Goal: Information Seeking & Learning: Learn about a topic

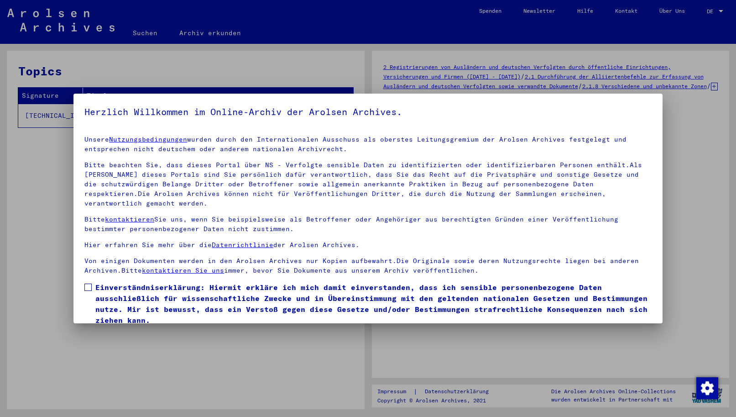
click at [308, 125] on yv-its-agree-protection-component "Herzlich Willkommen im Online-Archiv der Arolsen Archives. Unsere Nutzungsbedin…" at bounding box center [367, 226] width 567 height 243
click at [86, 284] on span at bounding box center [87, 287] width 7 height 7
click at [108, 320] on mat-checkbox "Einverständniserklärung: Hiermit erkläre ich mich damit einverstanden, dass ich…" at bounding box center [367, 306] width 567 height 48
click at [126, 330] on button "Ich stimme zu" at bounding box center [118, 338] width 69 height 17
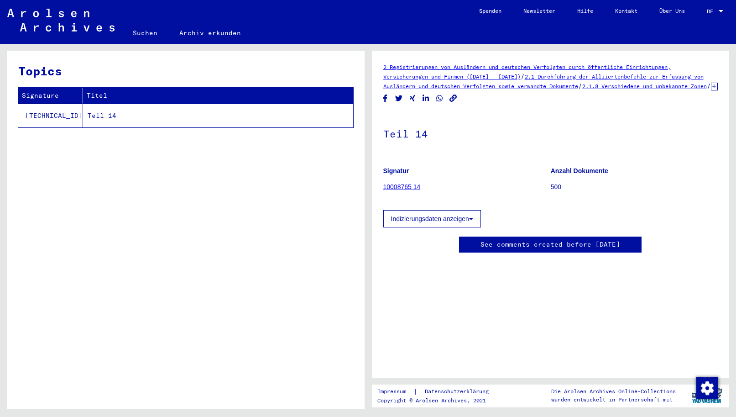
click at [127, 116] on td "Teil 14" at bounding box center [218, 116] width 270 height 24
click at [419, 76] on link "2 Registrierungen von Ausländern und deutschen Verfolgten durch öffentliche Ein…" at bounding box center [528, 71] width 288 height 16
click at [419, 77] on link "2 Registrierungen von Ausländern und deutschen Verfolgten durch öffentliche Ein…" at bounding box center [528, 71] width 288 height 16
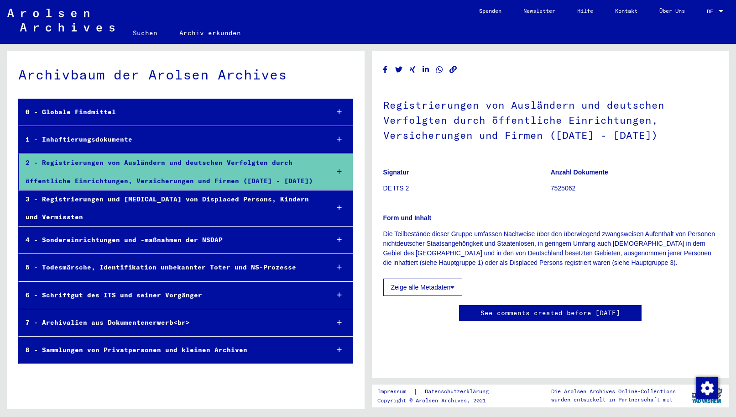
click at [244, 239] on div "4 - Sondereinrichtungen und -maßnahmen der NSDAP" at bounding box center [170, 240] width 303 height 18
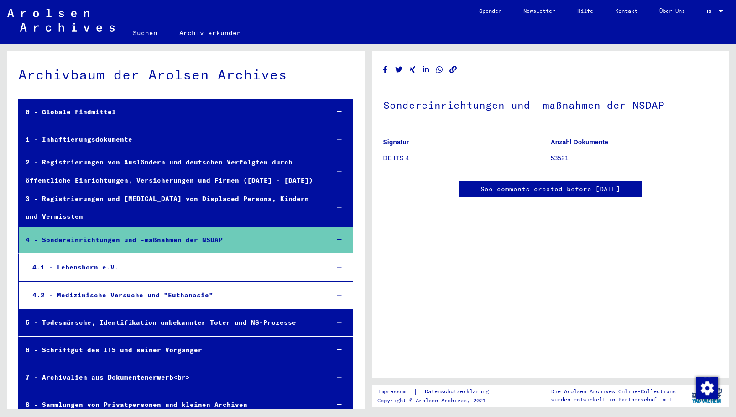
click at [177, 198] on div "3 - Registrierungen und [MEDICAL_DATA] von Displaced Persons, Kindern und Vermi…" at bounding box center [170, 208] width 303 height 36
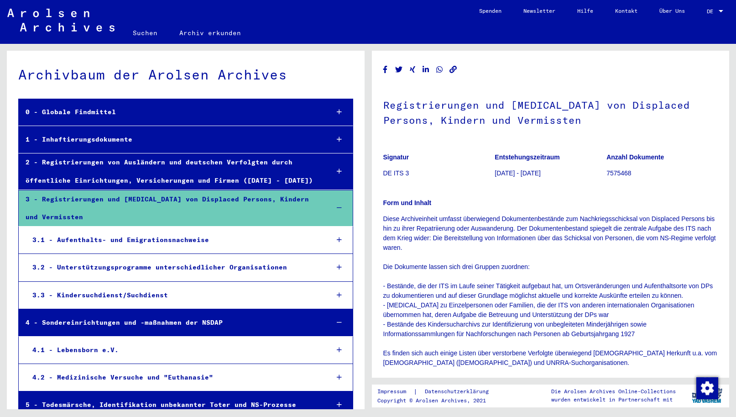
click at [121, 353] on div "4.1 - Lebensborn e.V." at bounding box center [174, 350] width 296 height 18
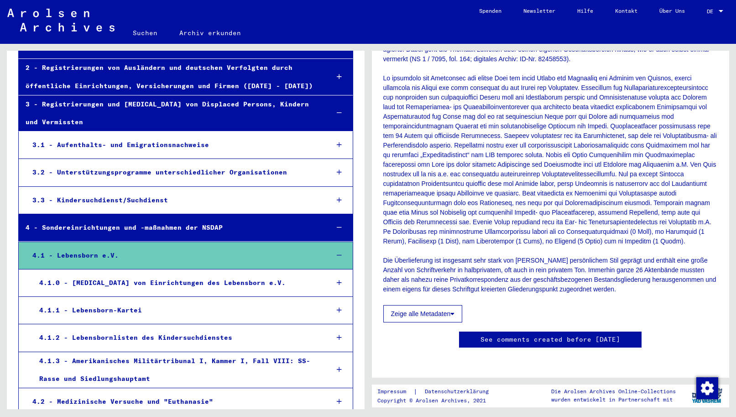
scroll to position [183, 0]
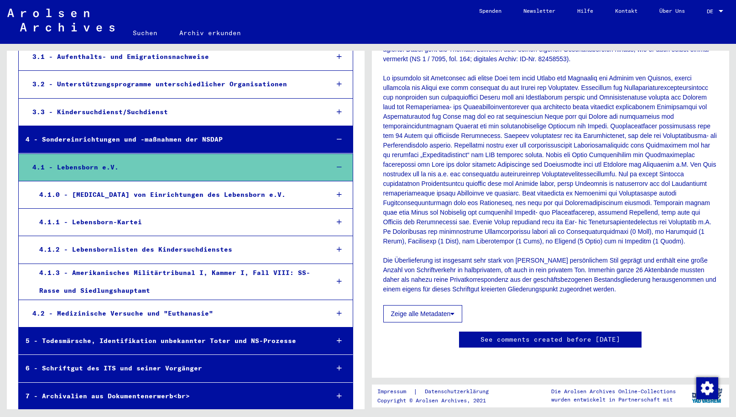
click at [148, 199] on div "4.1.0 - [MEDICAL_DATA] von Einrichtungen des Lebensborn e.V." at bounding box center [176, 195] width 289 height 18
